Goal: Information Seeking & Learning: Learn about a topic

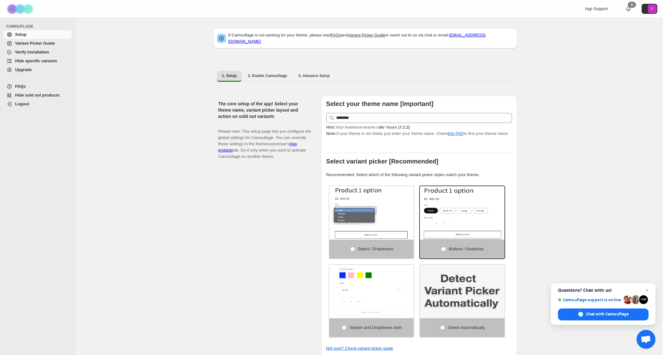
click at [30, 86] on span "FAQs" at bounding box center [42, 86] width 55 height 6
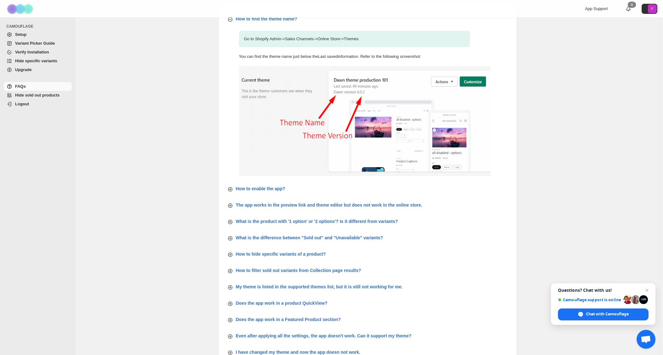
scroll to position [122, 0]
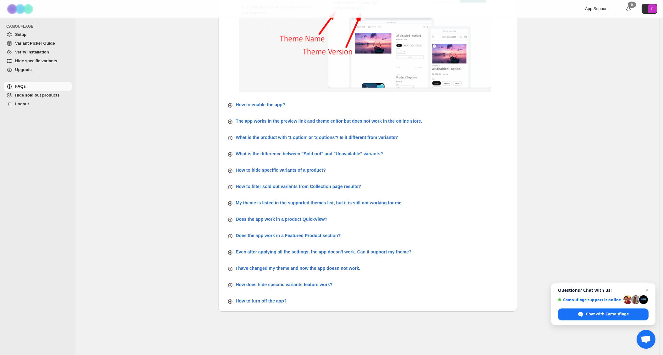
click at [39, 45] on span "Variant Picker Guide" at bounding box center [35, 43] width 40 height 5
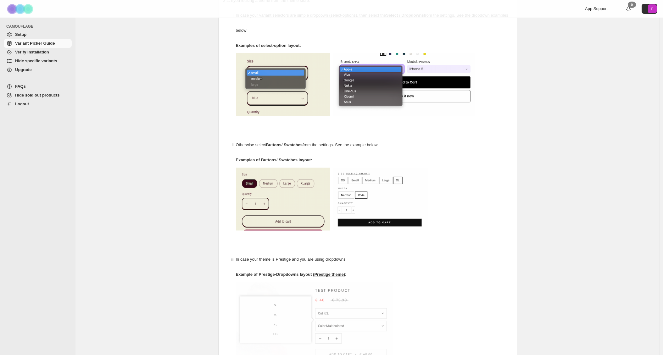
scroll to position [40, 0]
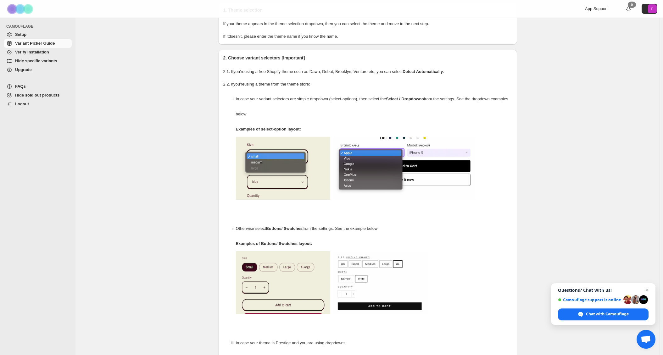
click at [33, 62] on span "Hide specific variants" at bounding box center [36, 60] width 42 height 5
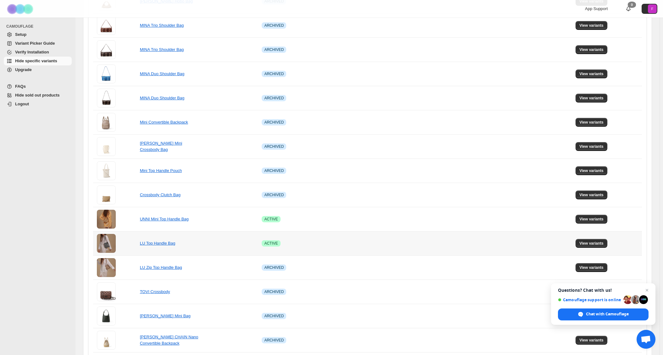
scroll to position [288, 0]
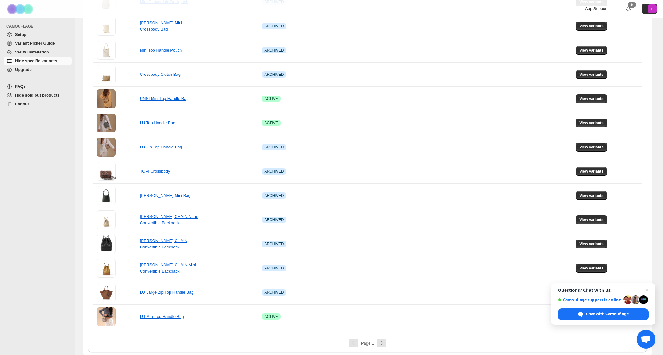
click at [41, 95] on span "Hide sold out products" at bounding box center [37, 95] width 45 height 5
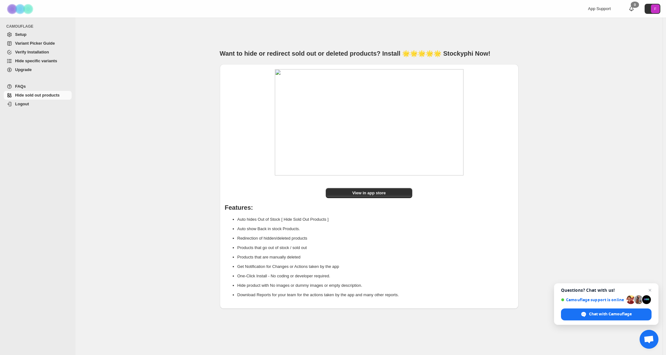
click at [23, 88] on span "FAQs" at bounding box center [20, 86] width 11 height 5
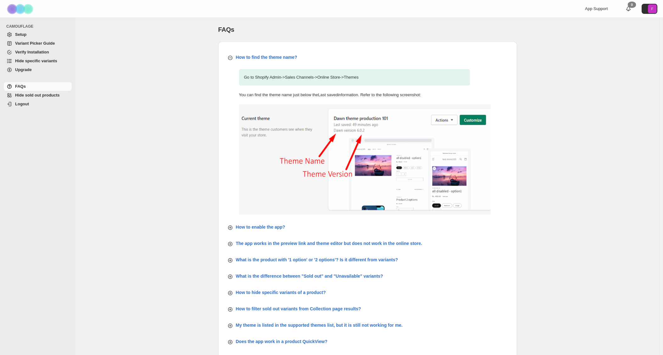
scroll to position [42, 0]
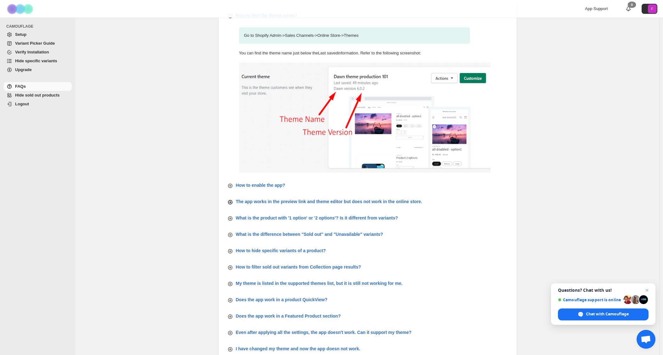
click at [281, 201] on p "The app works in the preview link and theme editor but does not work in the onl…" at bounding box center [329, 201] width 186 height 6
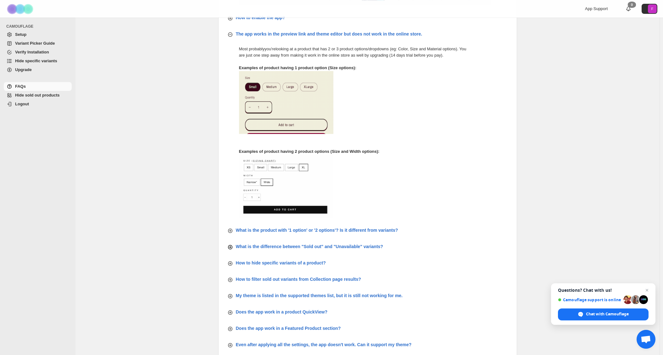
scroll to position [252, 0]
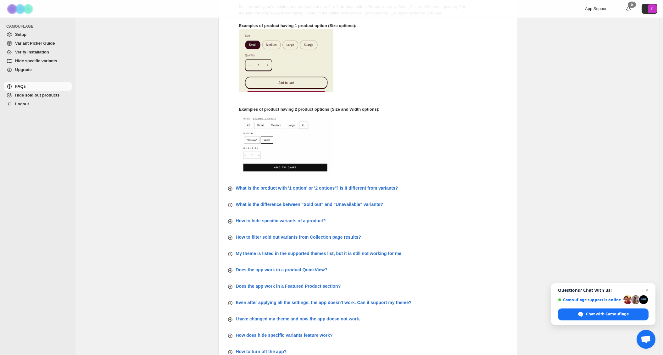
click at [283, 197] on div "How to find the theme name? Go to Shopify Admin -> Sales Channels -> Online Sto…" at bounding box center [367, 76] width 299 height 572
click at [285, 188] on p "What is the product with '1 option' or '2 options'? Is it different from varian…" at bounding box center [317, 188] width 162 height 6
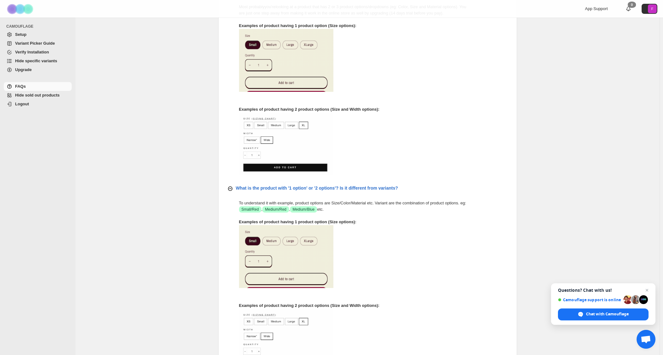
scroll to position [480, 0]
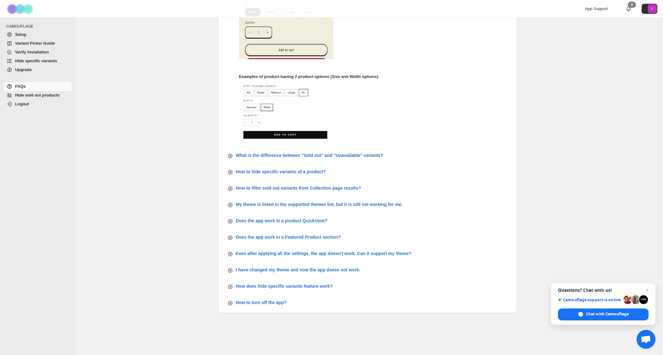
click at [285, 168] on div "How to hide specific variants of a product?" at bounding box center [276, 172] width 99 height 8
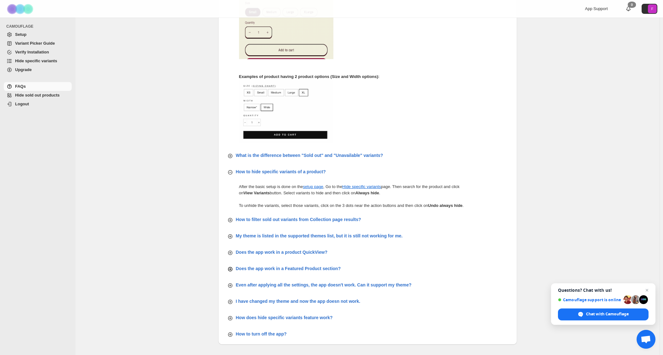
scroll to position [512, 0]
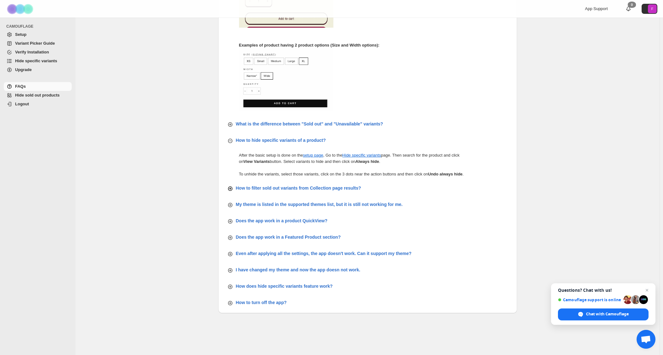
click at [308, 186] on p "How to filter sold out variants from Collection page results?" at bounding box center [298, 188] width 125 height 6
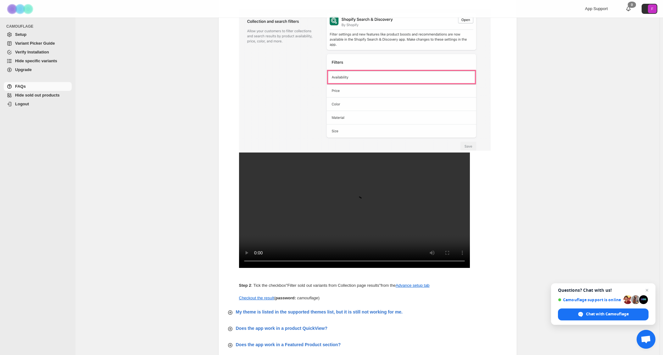
scroll to position [843, 0]
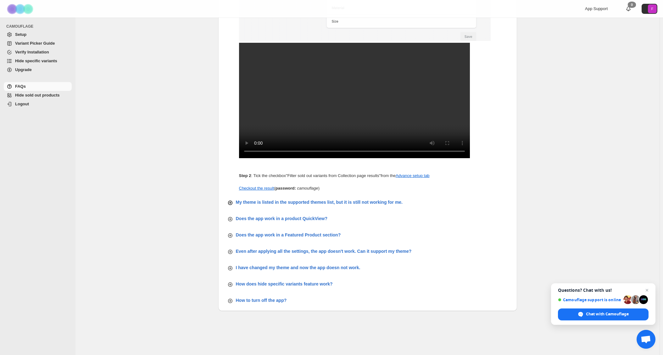
click at [285, 203] on p "My theme is listed in the supported themes list, but it is still not working fo…" at bounding box center [319, 202] width 167 height 6
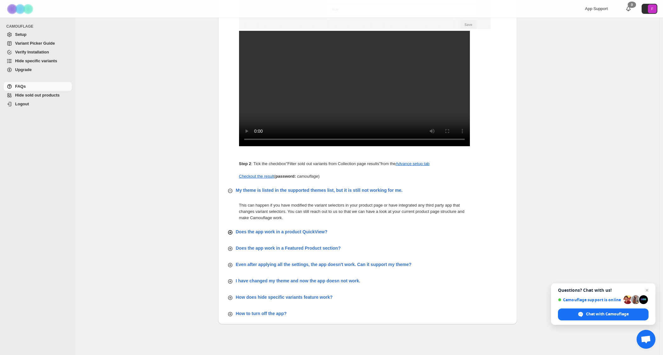
click at [286, 235] on p "Does the app work in a product QuickView?" at bounding box center [282, 232] width 92 height 6
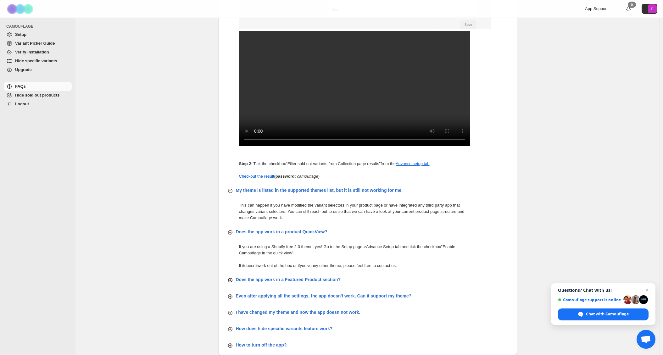
click at [308, 283] on p "Does the app work in a Featured Product section?" at bounding box center [288, 279] width 105 height 6
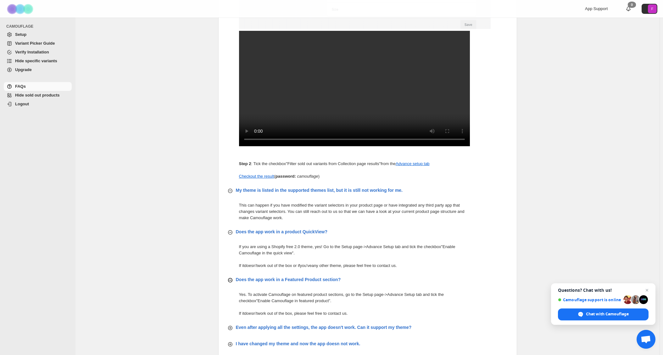
scroll to position [931, 0]
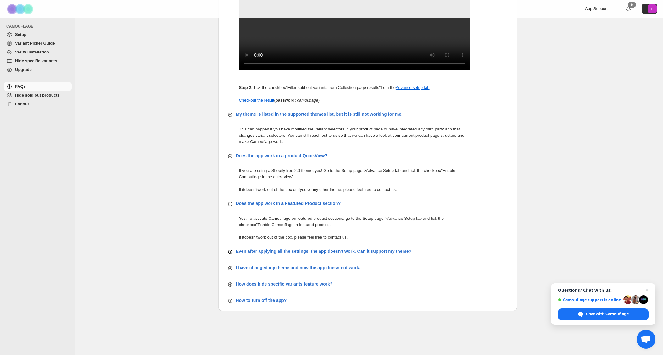
click at [302, 252] on p "Even after applying all the settings, the app doesn't work. Can it support my t…" at bounding box center [324, 251] width 176 height 6
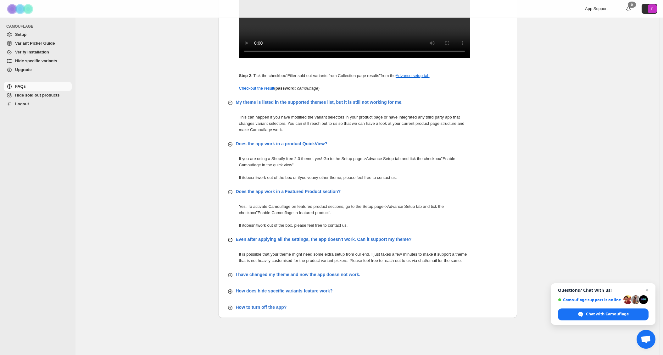
scroll to position [950, 0]
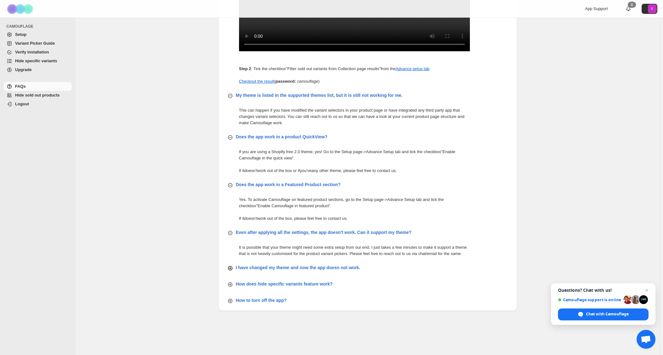
click at [294, 266] on p "I have changed my theme and now the app doesn not work." at bounding box center [298, 267] width 125 height 6
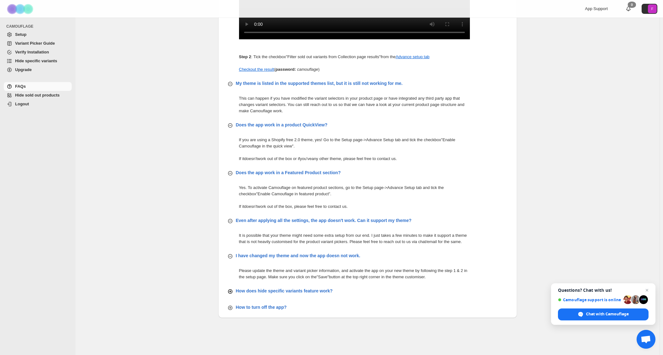
click at [288, 294] on p "How does hide specific variants feature work?" at bounding box center [284, 291] width 97 height 6
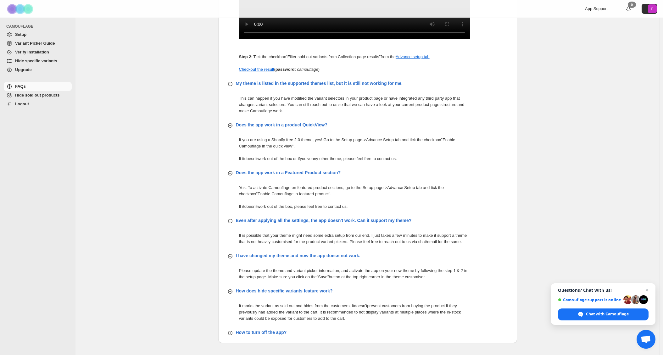
scroll to position [994, 0]
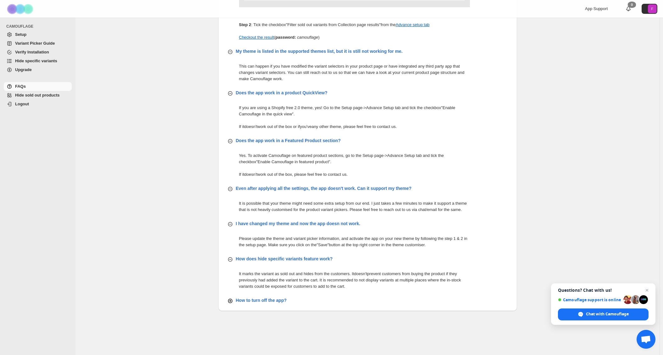
click at [270, 227] on p "How to turn off the app?" at bounding box center [298, 223] width 125 height 6
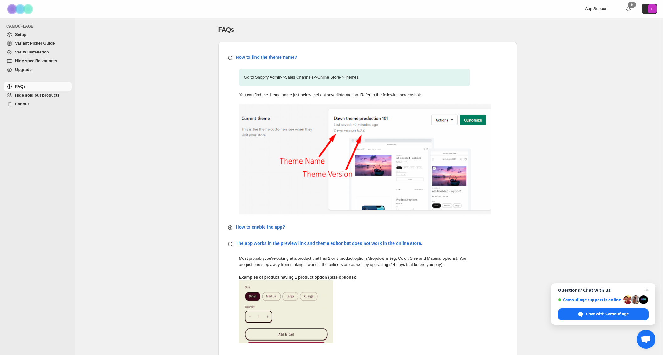
click at [31, 97] on span "Hide sold out products" at bounding box center [37, 95] width 45 height 5
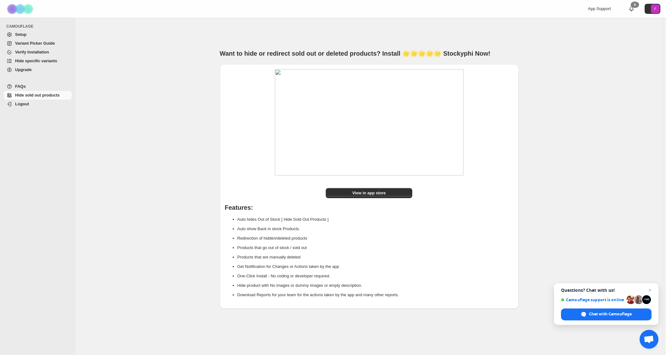
click at [23, 44] on span "Variant Picker Guide" at bounding box center [35, 43] width 40 height 5
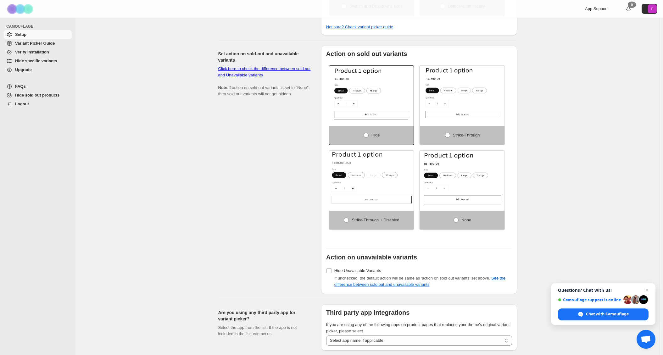
scroll to position [363, 0]
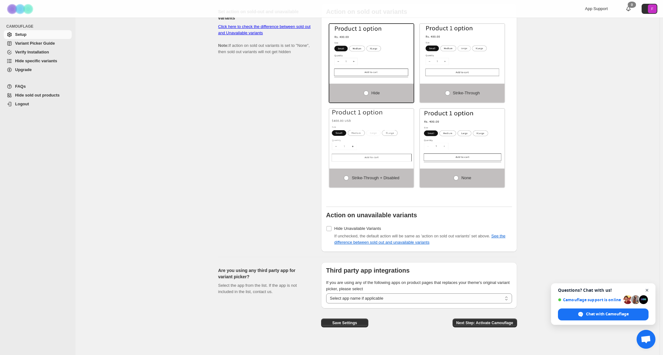
click at [646, 288] on span "Open chat" at bounding box center [647, 290] width 8 height 8
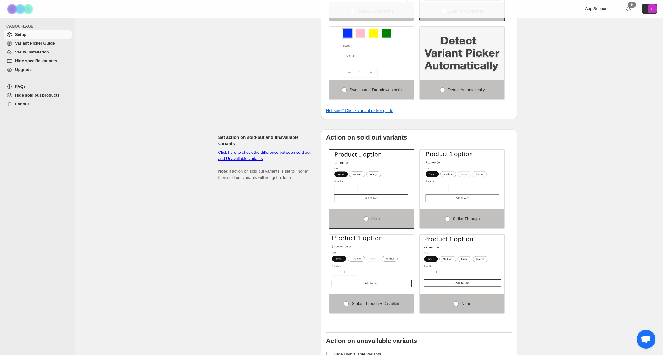
scroll to position [196, 0]
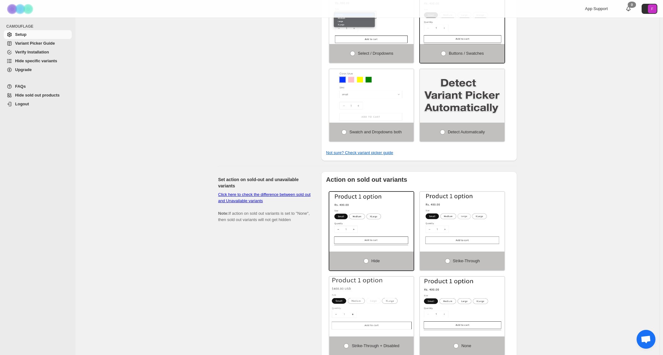
click at [18, 44] on span "Variant Picker Guide" at bounding box center [35, 43] width 40 height 5
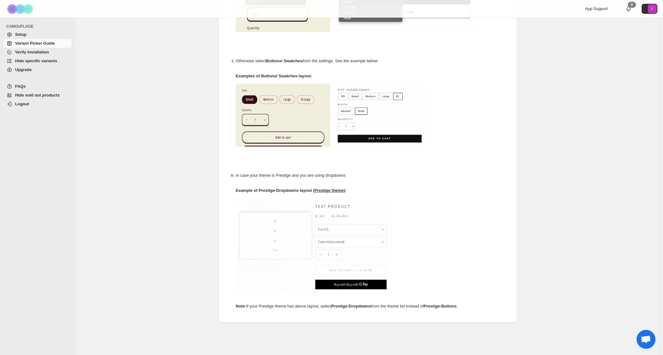
scroll to position [123, 0]
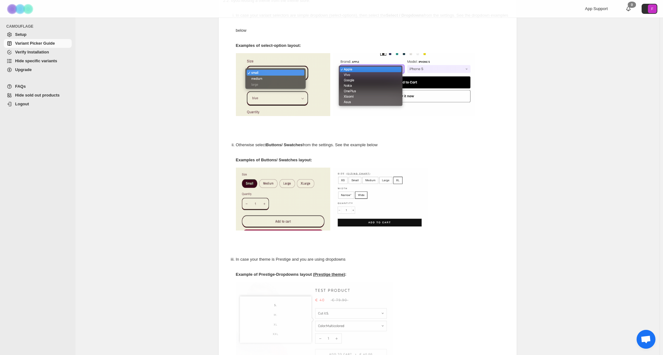
click at [36, 58] on span "Hide specific variants" at bounding box center [36, 60] width 42 height 5
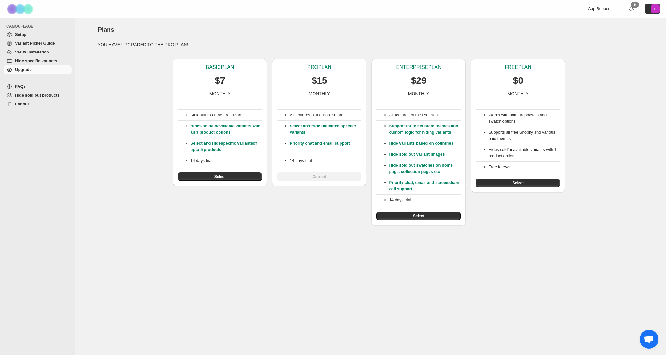
click at [419, 163] on p "Hide sold out swatches on home page, collection pages etc" at bounding box center [425, 168] width 72 height 13
click at [21, 86] on span "FAQs" at bounding box center [20, 86] width 11 height 5
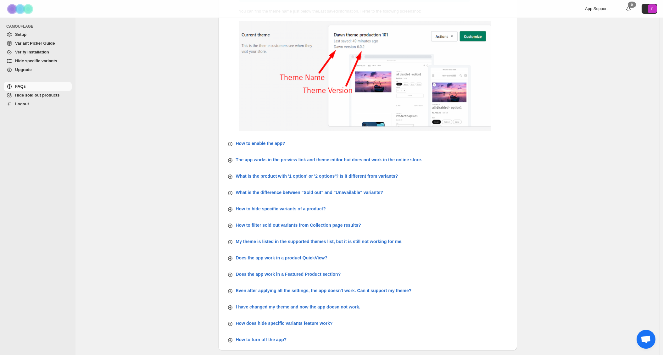
scroll to position [122, 0]
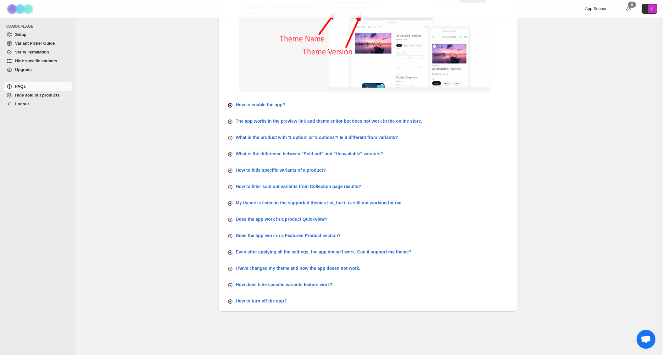
click at [252, 108] on div "How to enable the app?" at bounding box center [256, 105] width 58 height 8
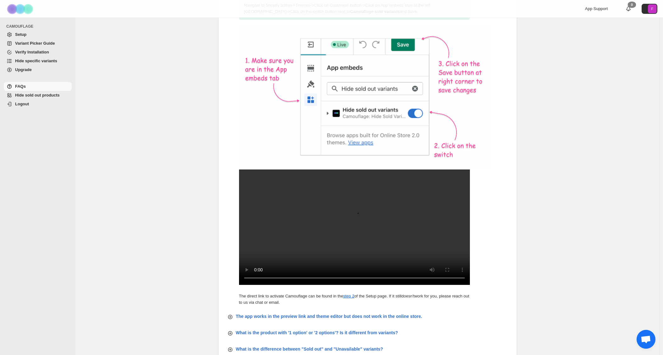
scroll to position [374, 0]
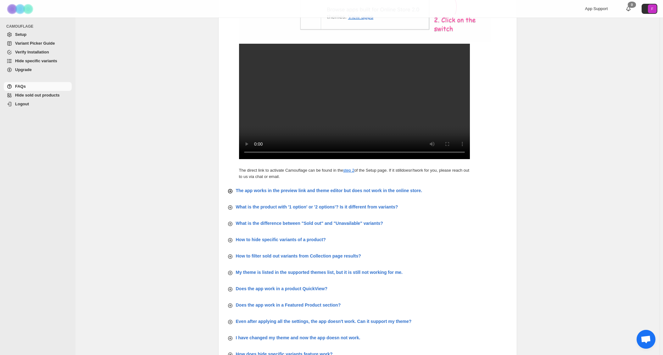
click at [274, 194] on p "The app works in the preview link and theme editor but does not work in the onl…" at bounding box center [329, 190] width 186 height 6
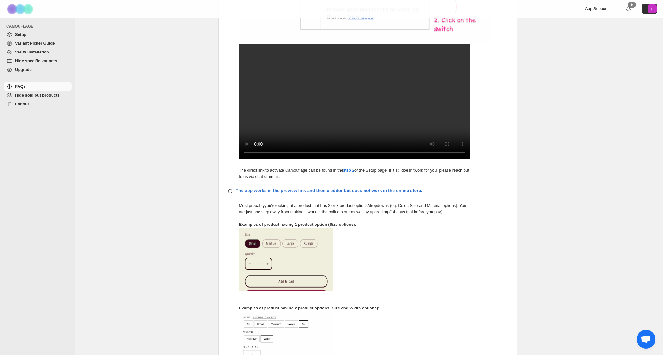
scroll to position [584, 0]
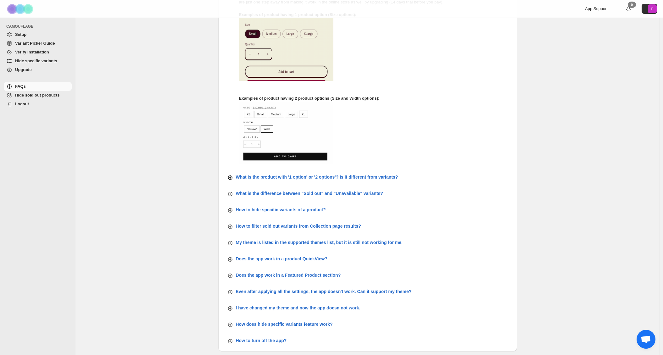
click at [278, 180] on p "What is the product with '1 option' or '2 options'? Is it different from varian…" at bounding box center [317, 177] width 162 height 6
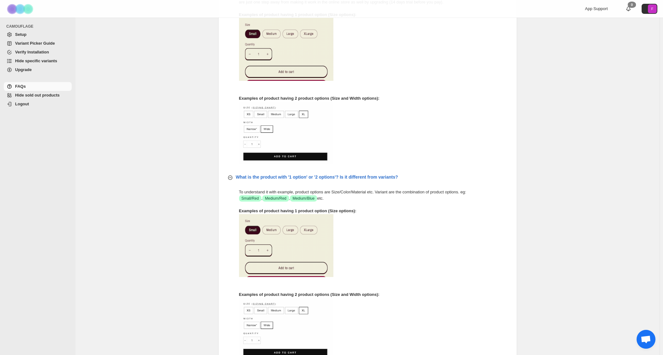
scroll to position [815, 0]
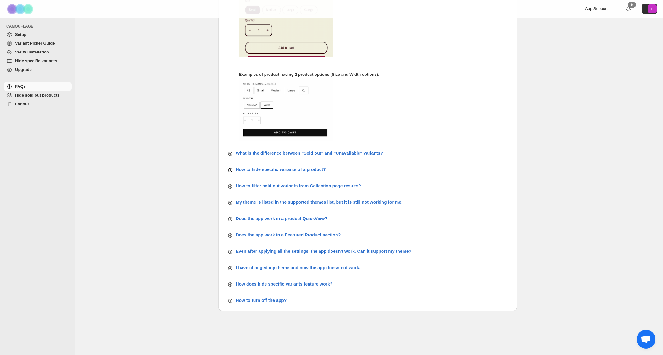
drag, startPoint x: 281, startPoint y: 155, endPoint x: 280, endPoint y: 168, distance: 12.9
click at [281, 157] on button "What is the difference between "Sold out" and "Unavailable" variants?" at bounding box center [367, 152] width 289 height 11
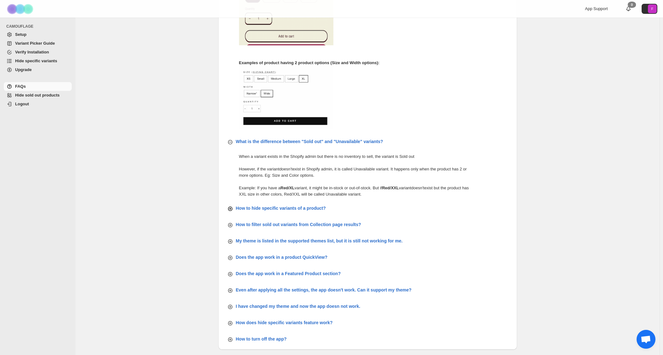
click at [281, 211] on p "How to hide specific variants of a product?" at bounding box center [281, 208] width 90 height 6
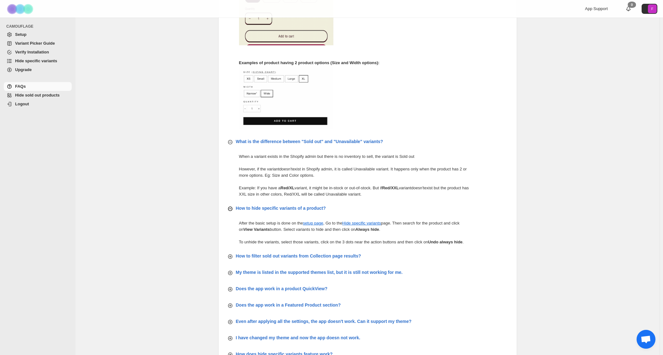
scroll to position [893, 0]
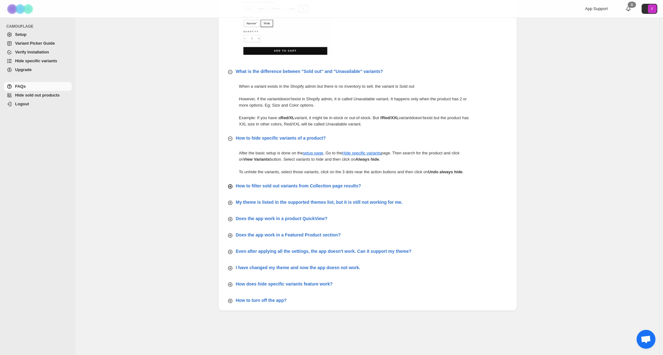
click at [277, 188] on p "How to filter sold out variants from Collection page results?" at bounding box center [298, 186] width 125 height 6
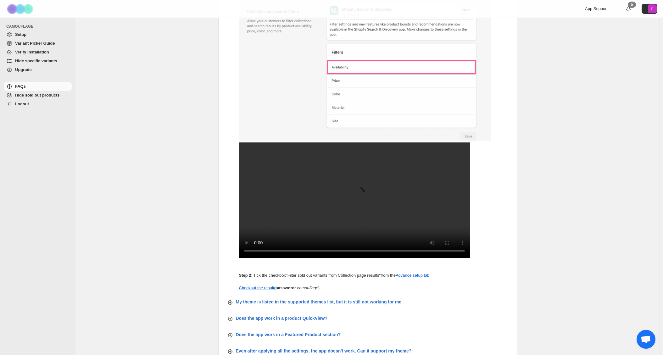
scroll to position [1228, 0]
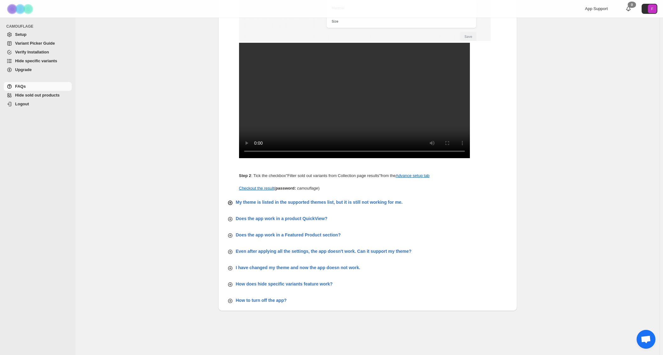
click at [286, 203] on p "My theme is listed in the supported themes list, but it is still not working fo…" at bounding box center [319, 202] width 167 height 6
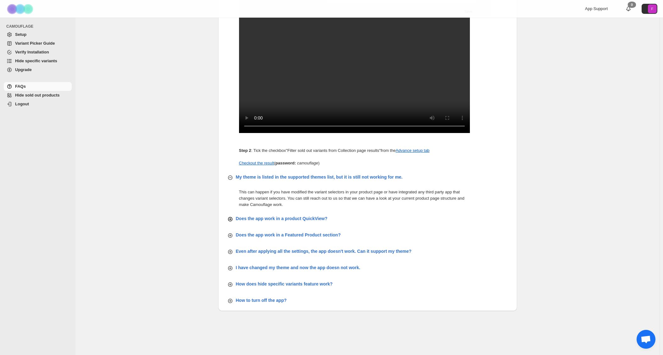
click at [286, 222] on p "Does the app work in a product QuickView?" at bounding box center [282, 218] width 92 height 6
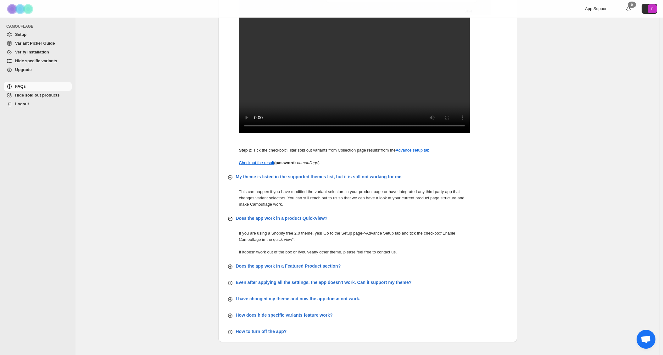
scroll to position [1285, 0]
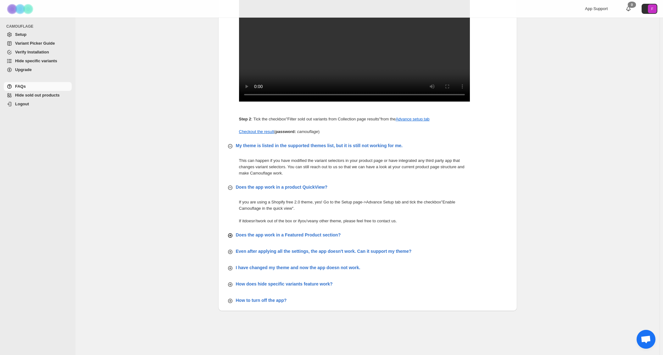
click at [290, 236] on p "Does the app work in a Featured Product section?" at bounding box center [288, 235] width 105 height 6
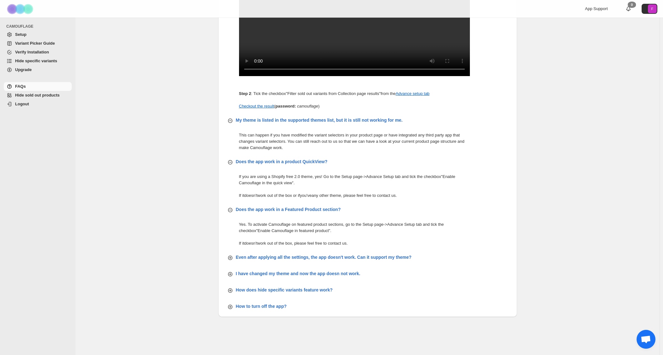
scroll to position [1316, 0]
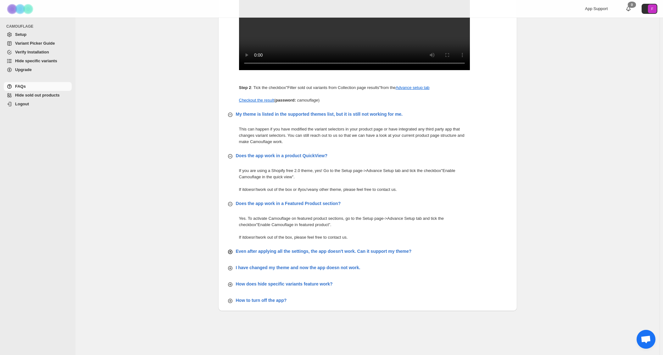
click at [283, 250] on p "Even after applying all the settings, the app doesn't work. Can it support my t…" at bounding box center [324, 251] width 176 height 6
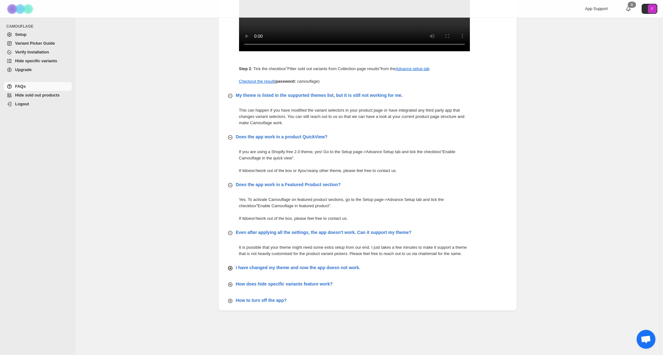
click at [271, 271] on p "I have changed my theme and now the app doesn not work." at bounding box center [298, 267] width 125 height 6
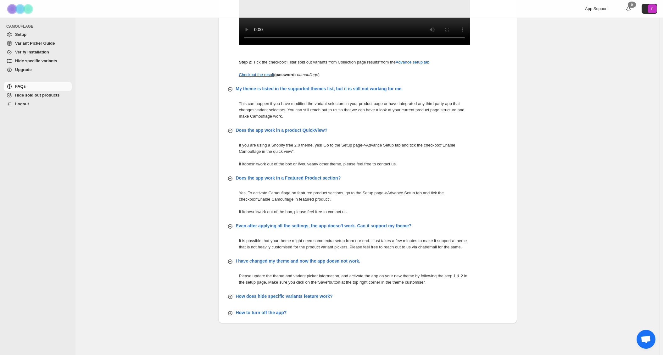
scroll to position [1354, 0]
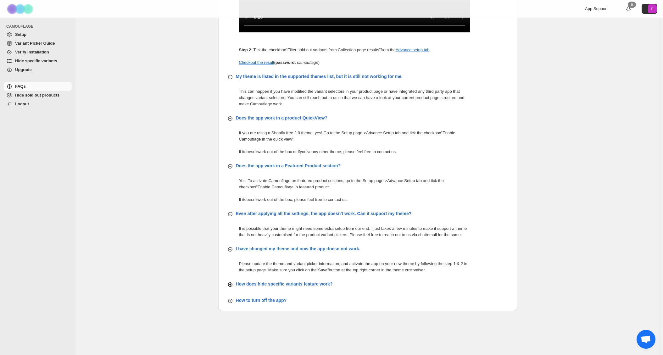
click at [270, 285] on p "How does hide specific variants feature work?" at bounding box center [284, 284] width 97 height 6
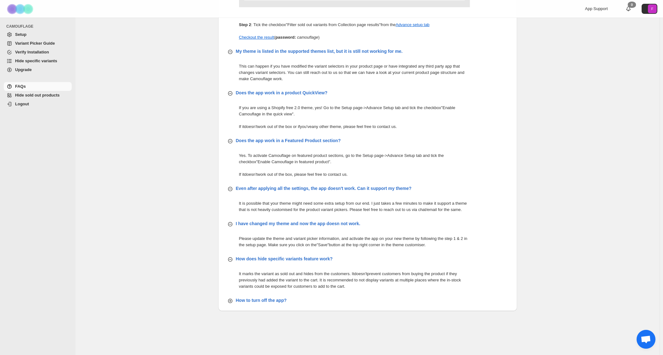
scroll to position [1379, 0]
click at [257, 227] on p "How to turn off the app?" at bounding box center [298, 223] width 125 height 6
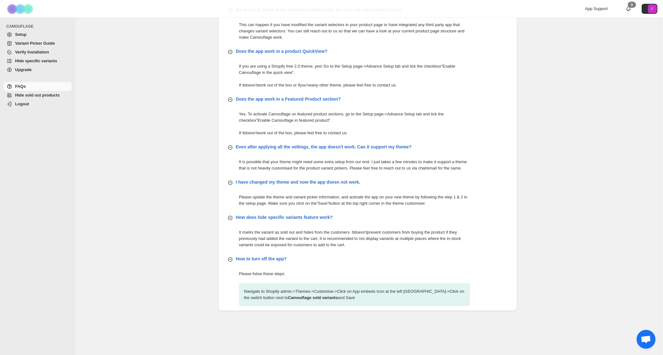
scroll to position [1337, 0]
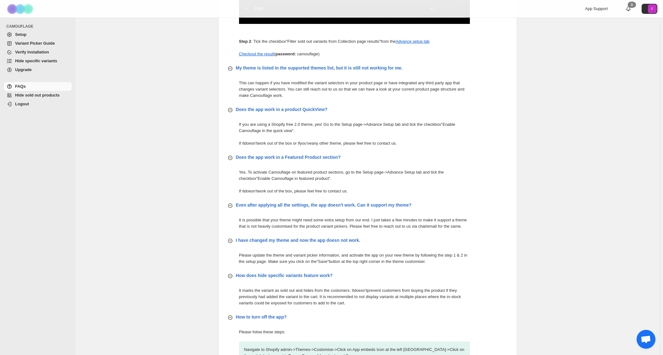
click at [43, 93] on span "Hide sold out products" at bounding box center [37, 95] width 45 height 5
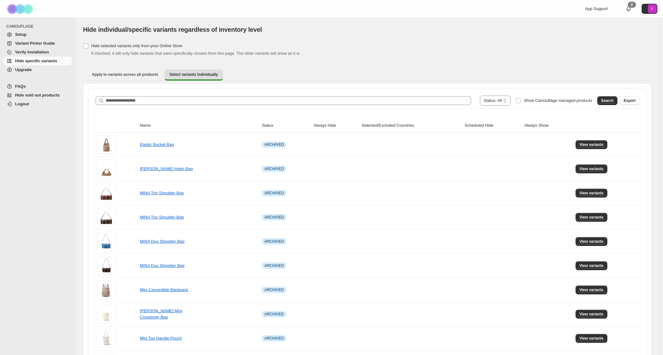
click at [597, 7] on span "App Support" at bounding box center [596, 8] width 23 height 5
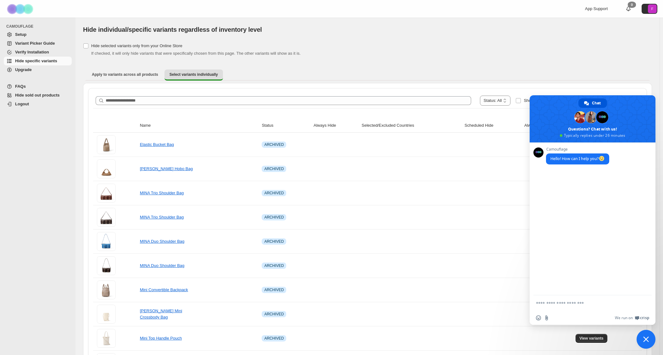
click at [16, 27] on span "CAMOUFLAGE" at bounding box center [39, 26] width 66 height 5
copy span "CAMOUFLAGE"
